Goal: Task Accomplishment & Management: Use online tool/utility

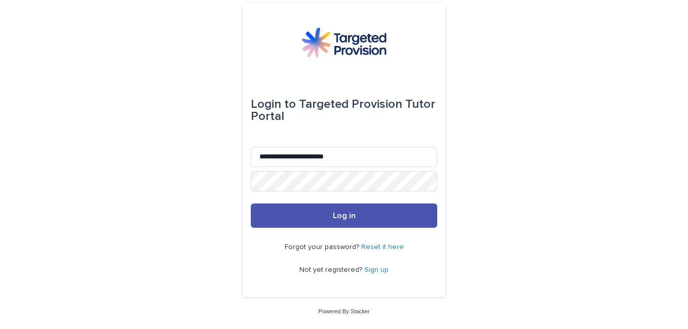
type input "**********"
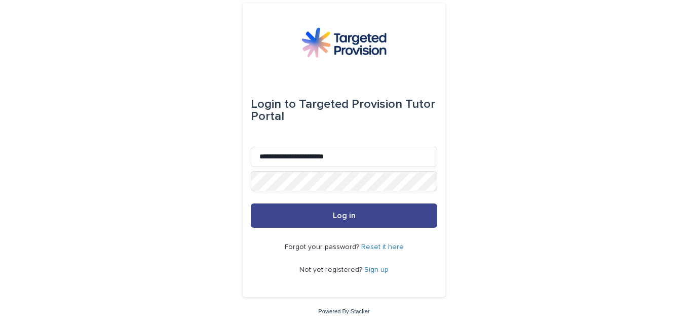
click at [367, 209] on button "Log in" at bounding box center [344, 216] width 186 height 24
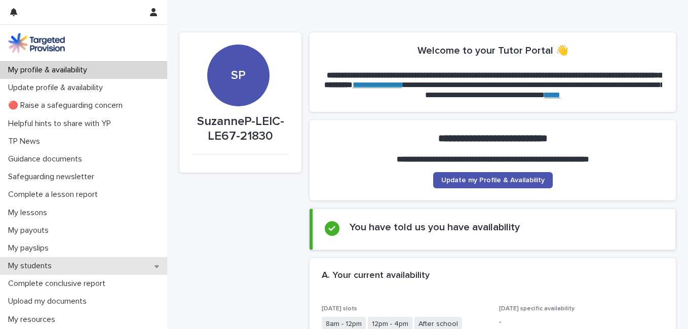
click at [32, 265] on p "My students" at bounding box center [32, 266] width 56 height 10
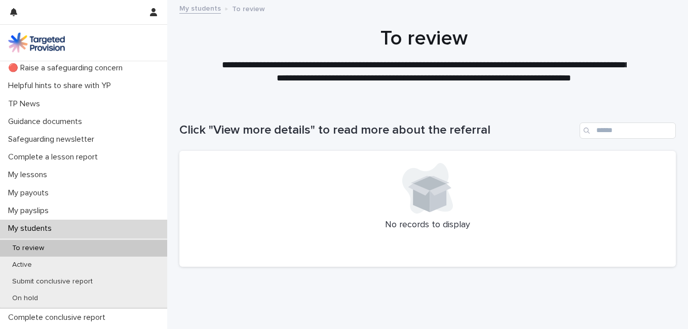
scroll to position [85, 0]
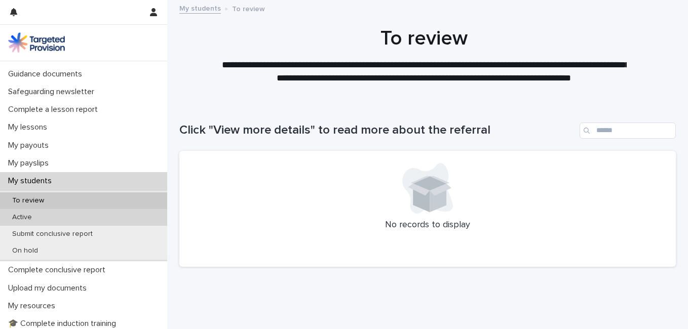
click at [21, 219] on p "Active" at bounding box center [22, 217] width 36 height 9
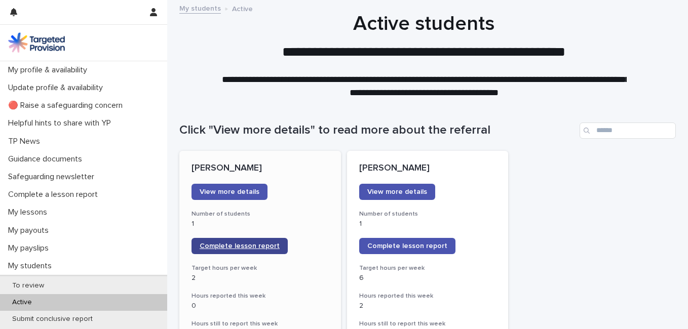
click at [245, 243] on span "Complete lesson report" at bounding box center [239, 246] width 80 height 7
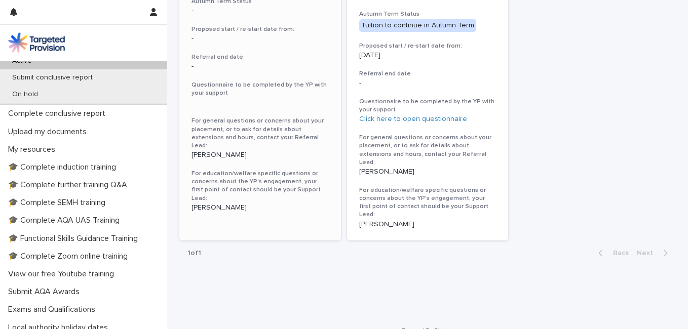
scroll to position [320, 0]
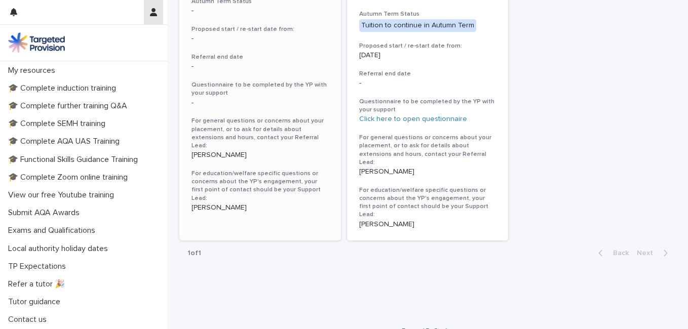
click at [152, 13] on icon "button" at bounding box center [153, 12] width 7 height 8
click at [111, 41] on p "Log Out" at bounding box center [124, 42] width 64 height 17
